Goal: Information Seeking & Learning: Learn about a topic

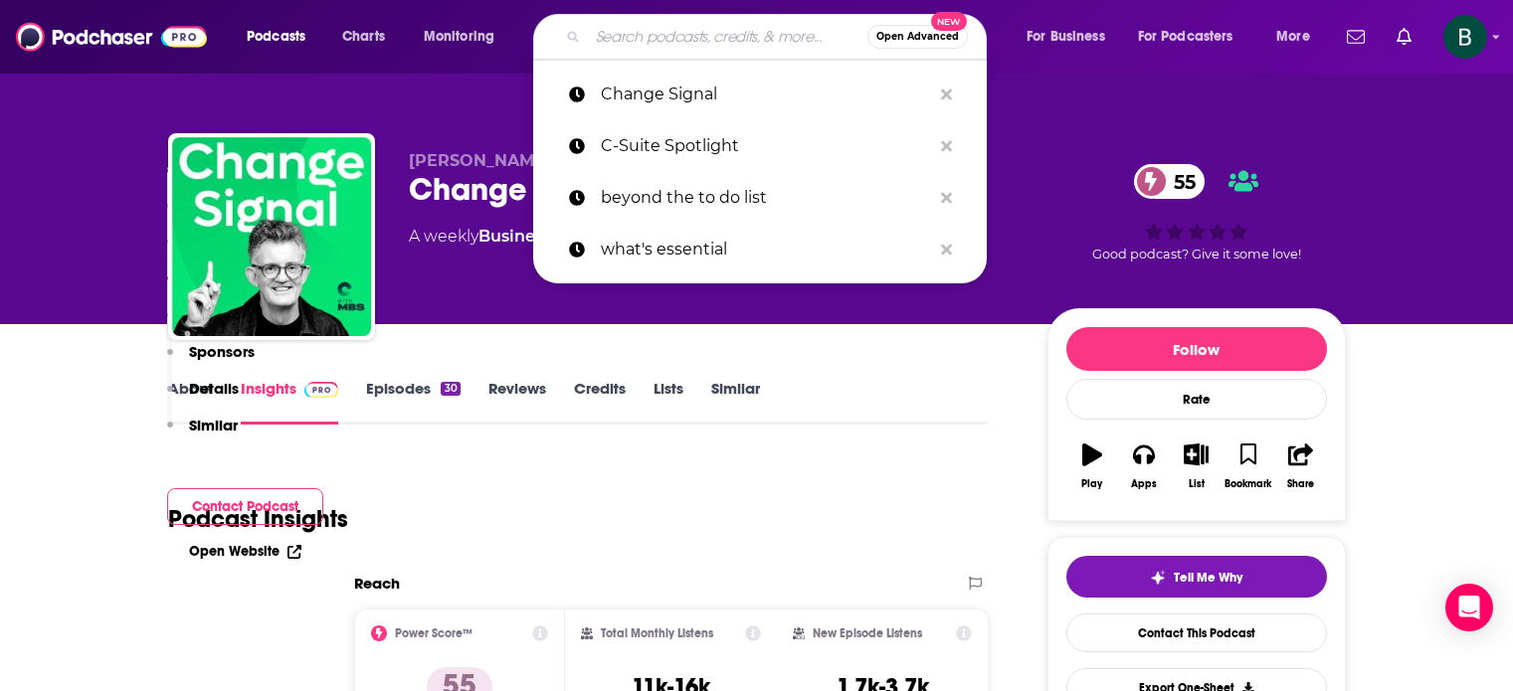
click at [601, 39] on input "Search podcasts, credits, & more..." at bounding box center [728, 37] width 280 height 32
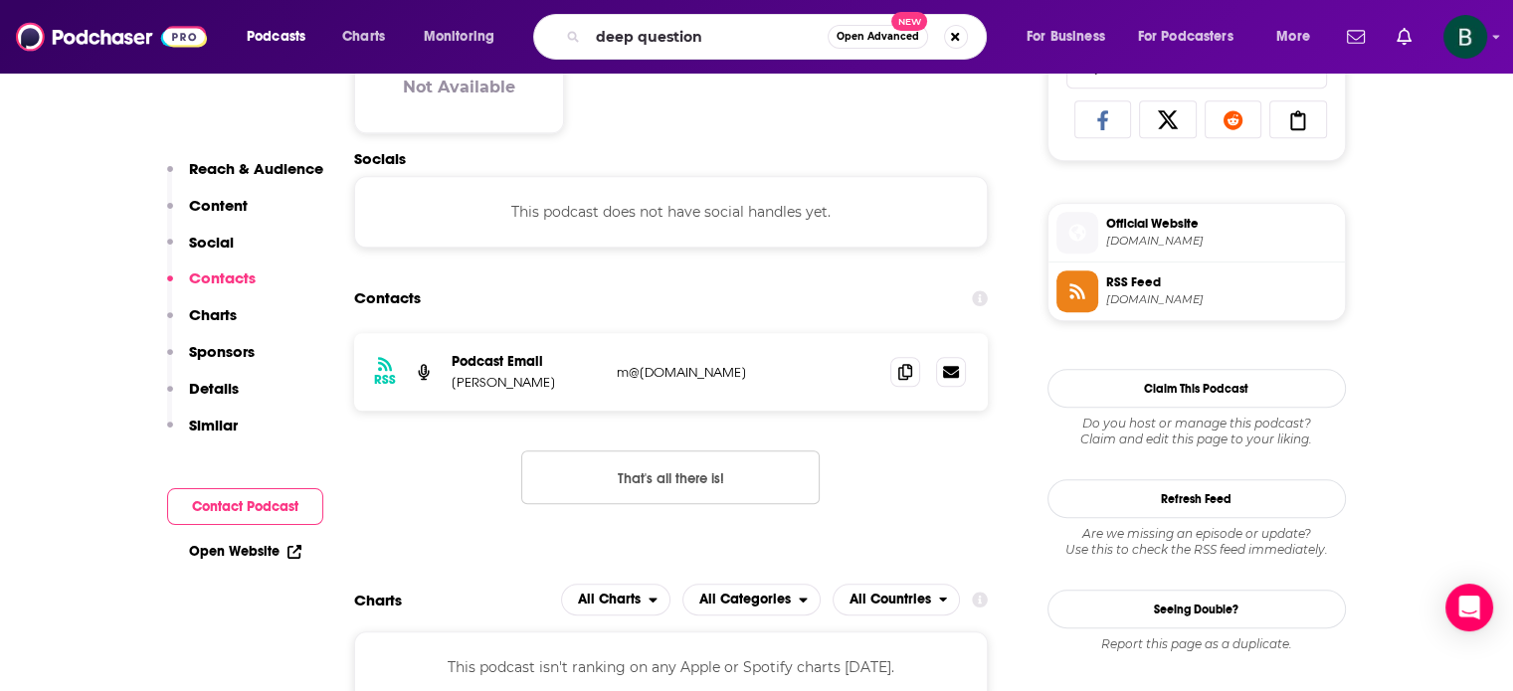
type input "deep questions"
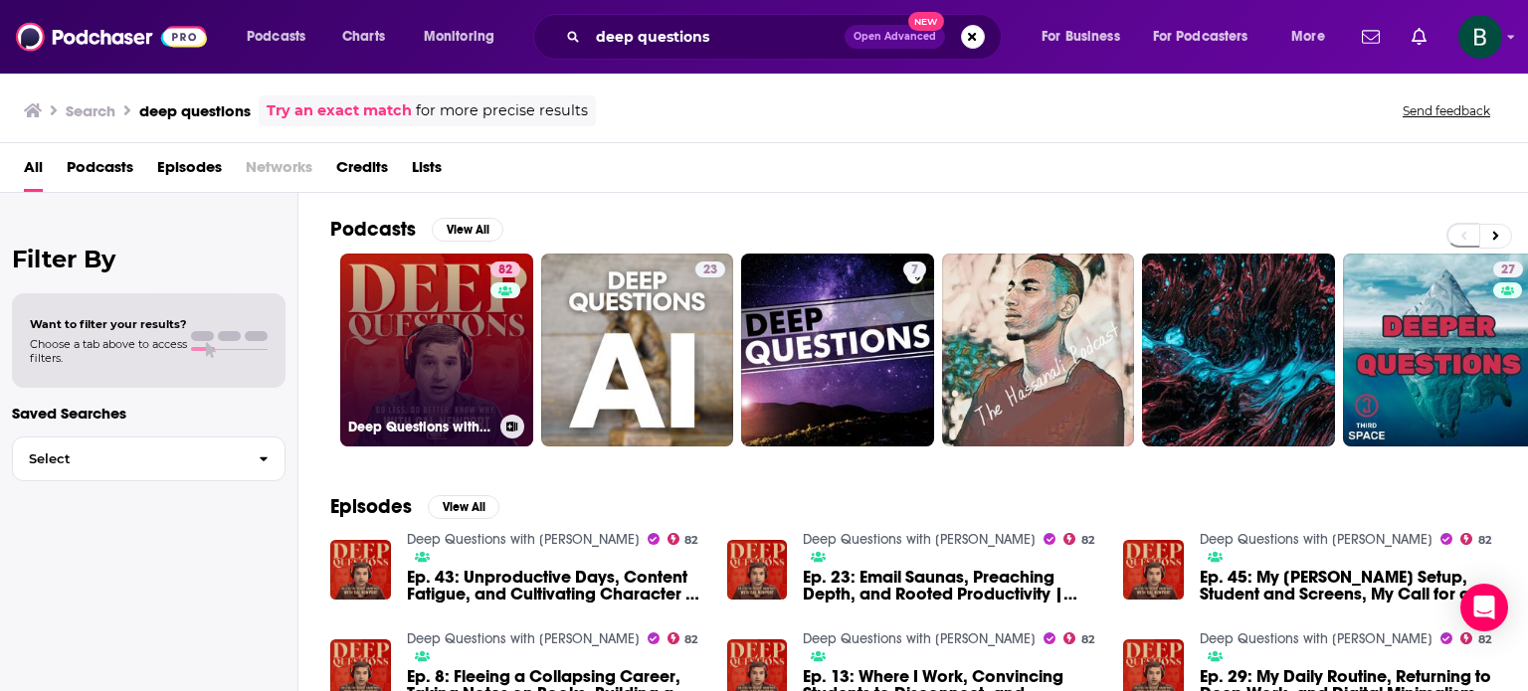
click at [386, 289] on link "82 Deep Questions with Cal Newport" at bounding box center [436, 350] width 193 height 193
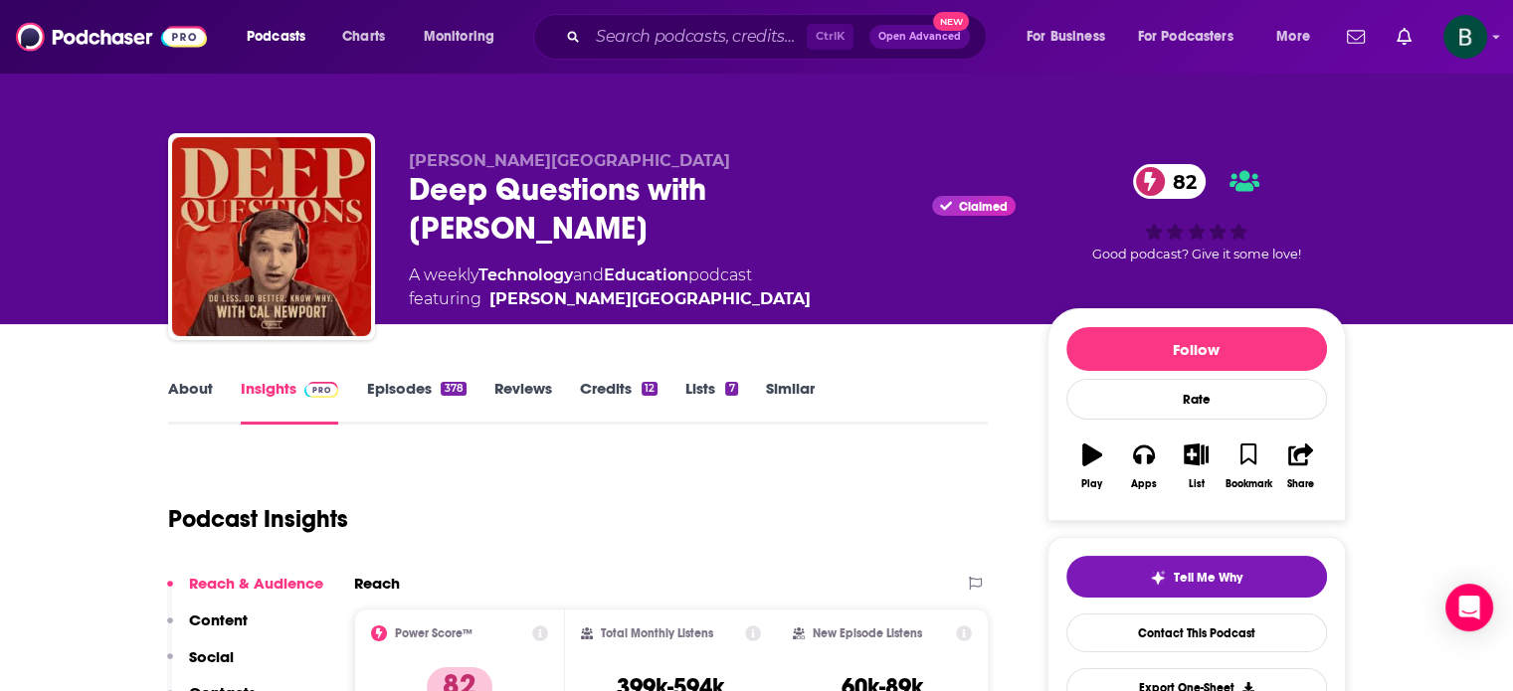
click at [209, 381] on link "About" at bounding box center [190, 402] width 45 height 46
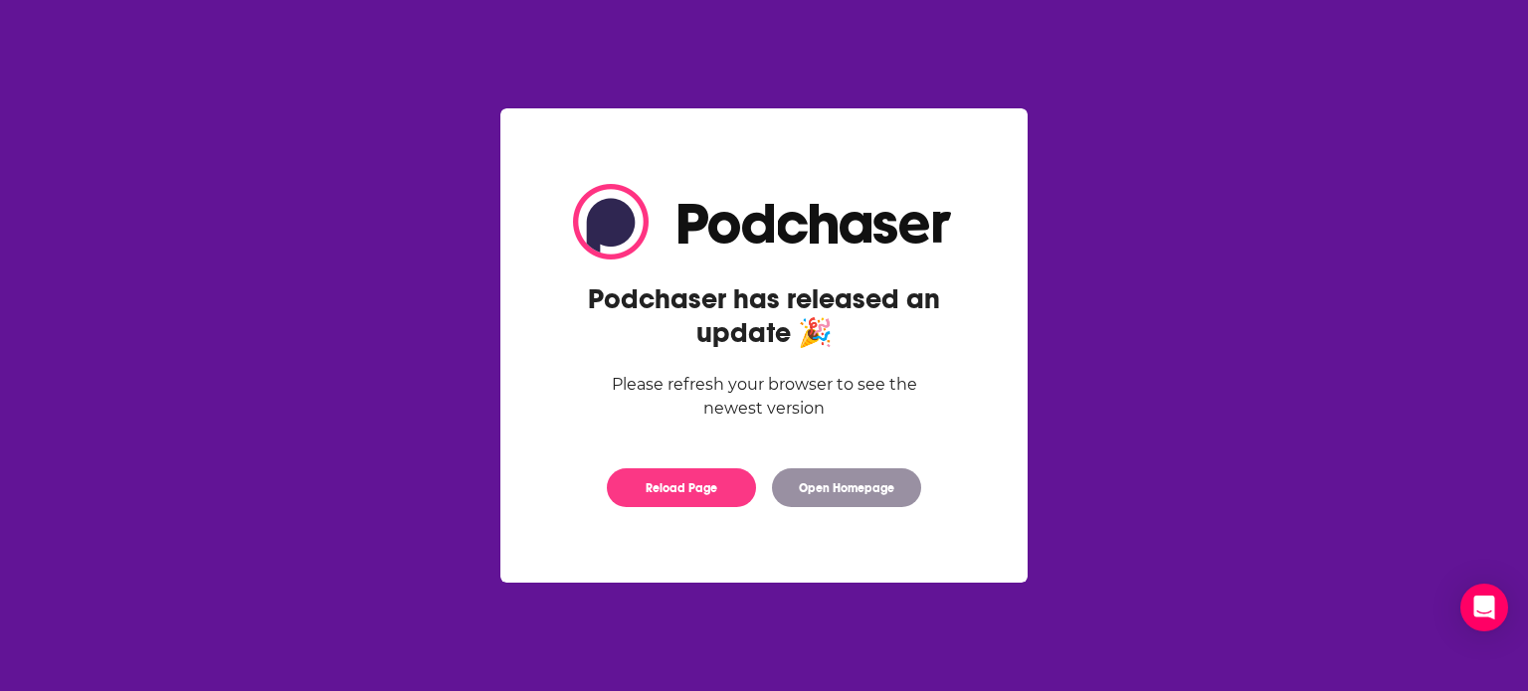
click at [677, 511] on div "Podchaser has released an update 🎉 Please refresh your browser to see the newes…" at bounding box center [764, 345] width 446 height 363
click at [683, 495] on button "Reload Page" at bounding box center [681, 488] width 149 height 39
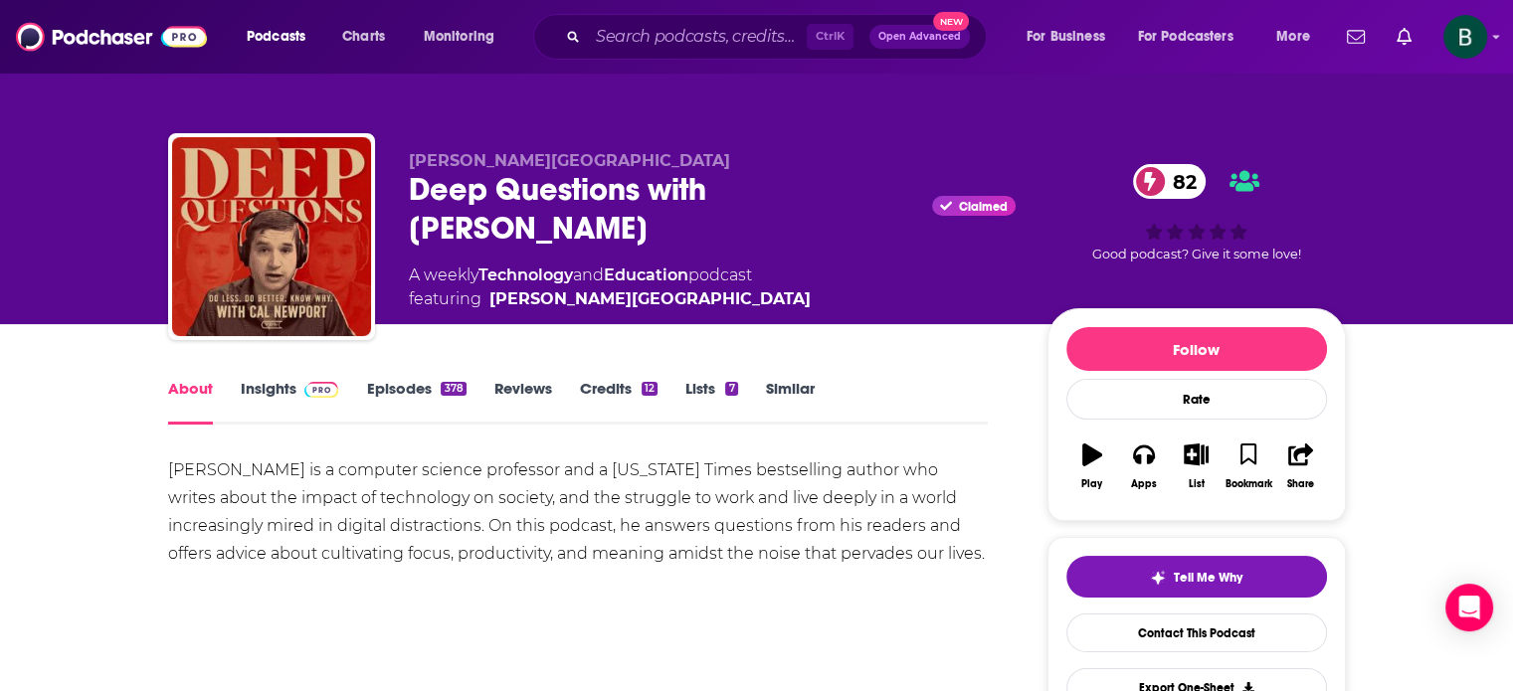
click at [276, 385] on link "Insights" at bounding box center [290, 402] width 98 height 46
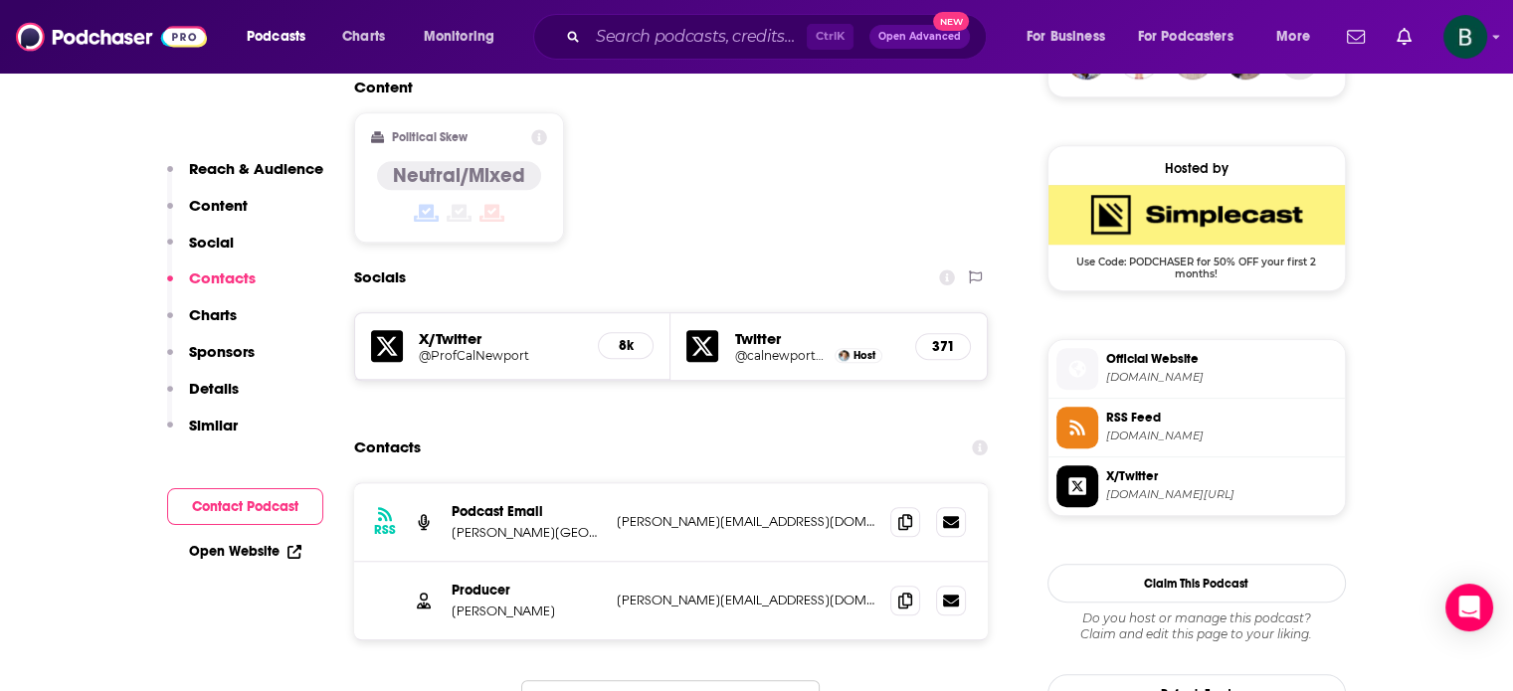
scroll to position [1657, 0]
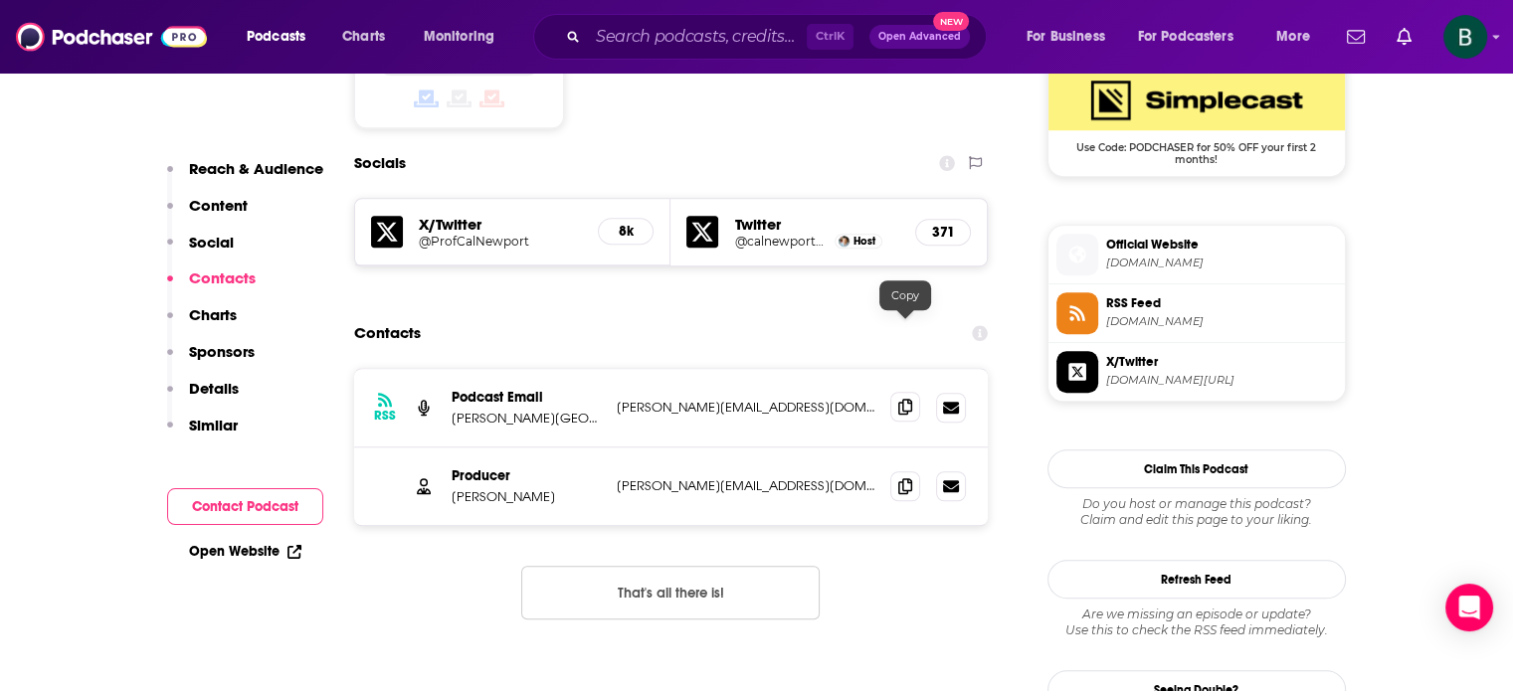
click at [895, 392] on span at bounding box center [905, 407] width 30 height 30
click at [905, 478] on icon at bounding box center [905, 486] width 14 height 16
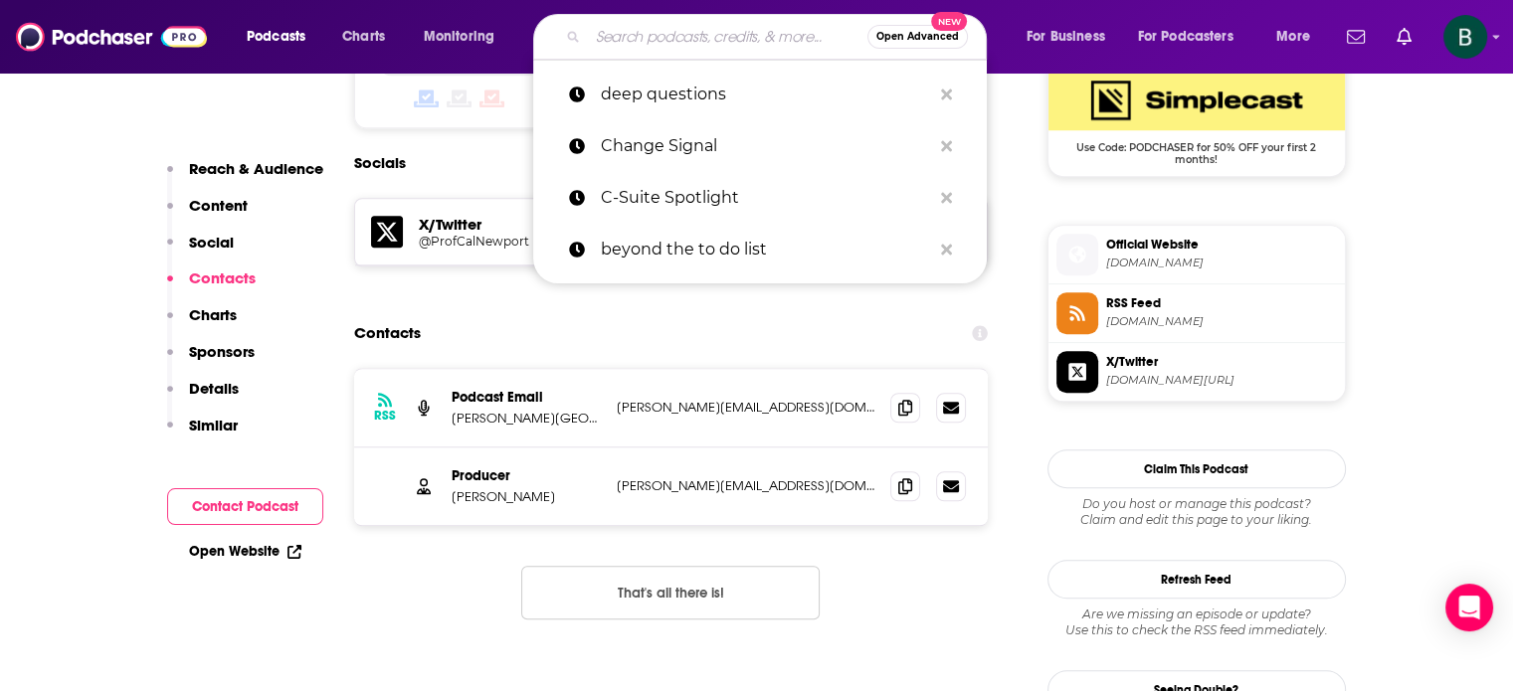
click at [676, 27] on input "Search podcasts, credits, & more..." at bounding box center [728, 37] width 280 height 32
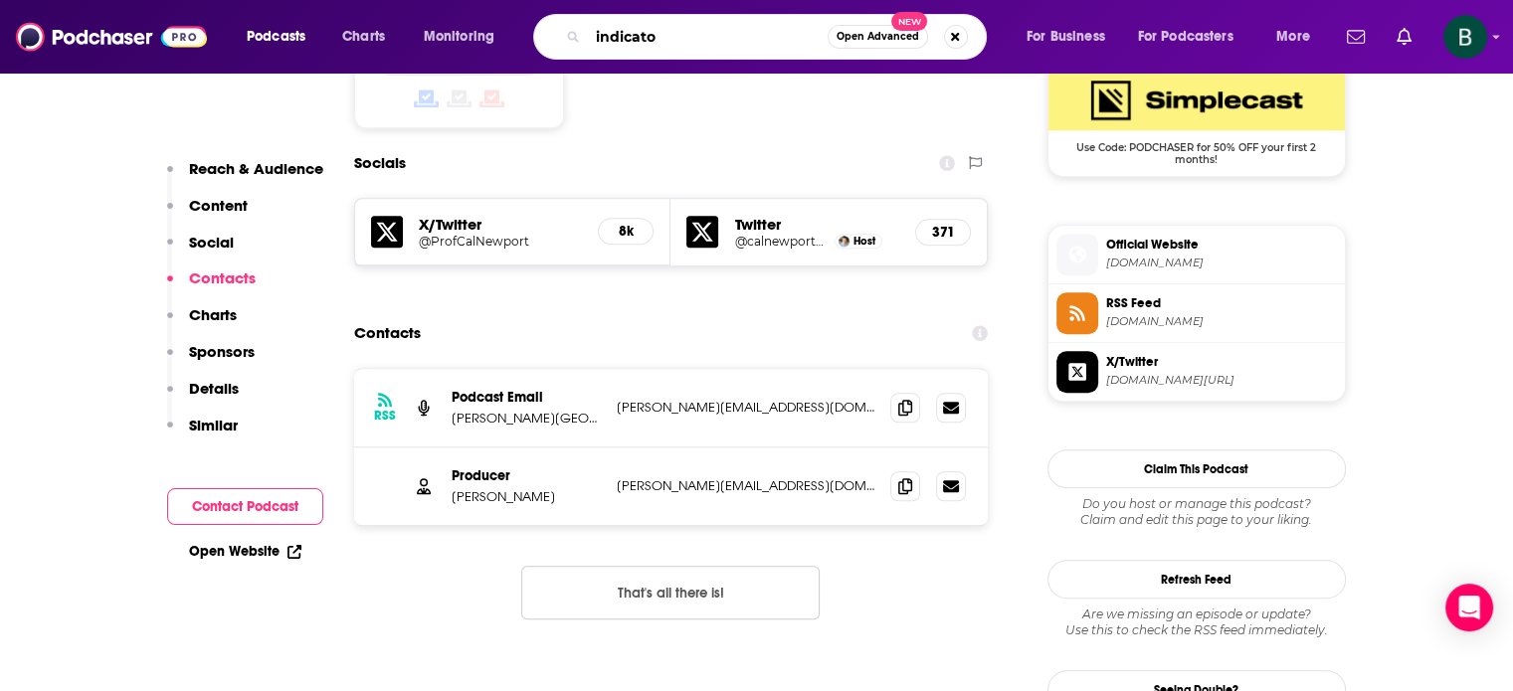
type input "indicator"
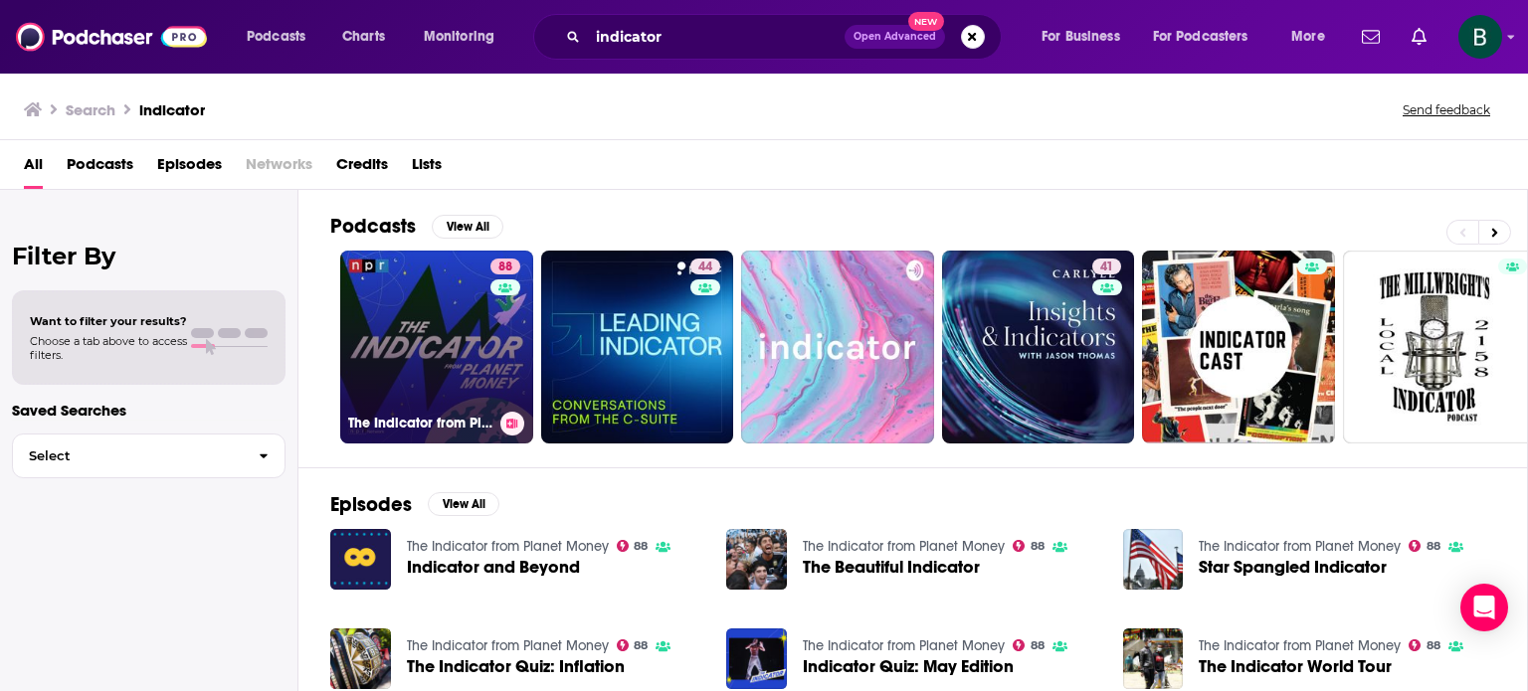
click at [475, 293] on link "88 The Indicator from Planet Money" at bounding box center [436, 347] width 193 height 193
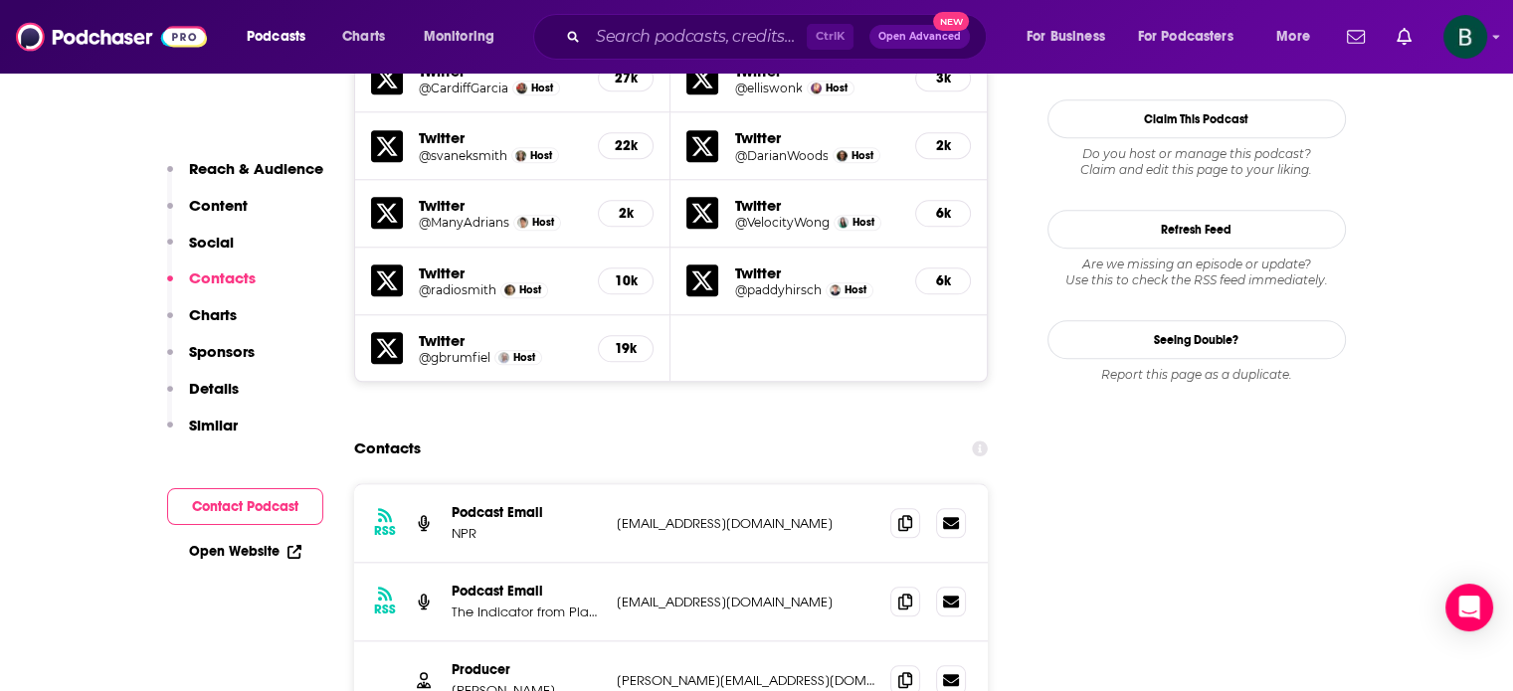
scroll to position [2321, 0]
